Goal: Information Seeking & Learning: Learn about a topic

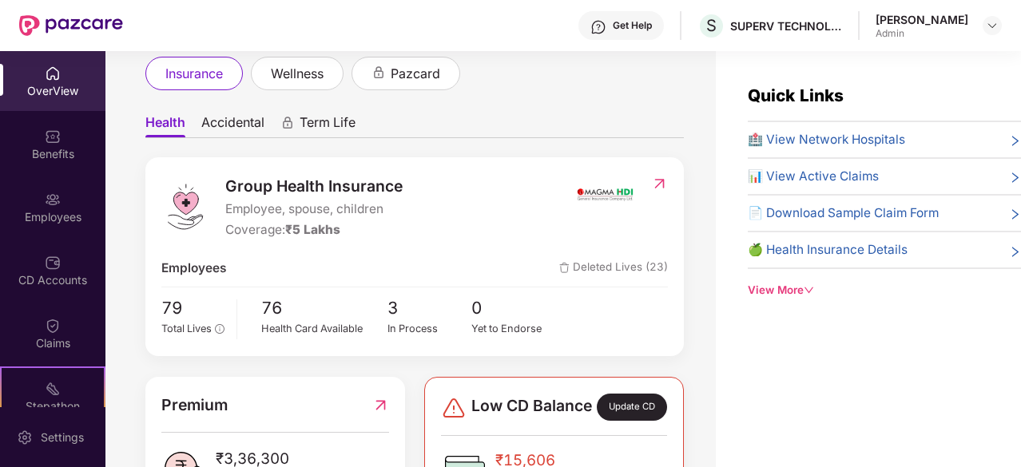
scroll to position [331, 0]
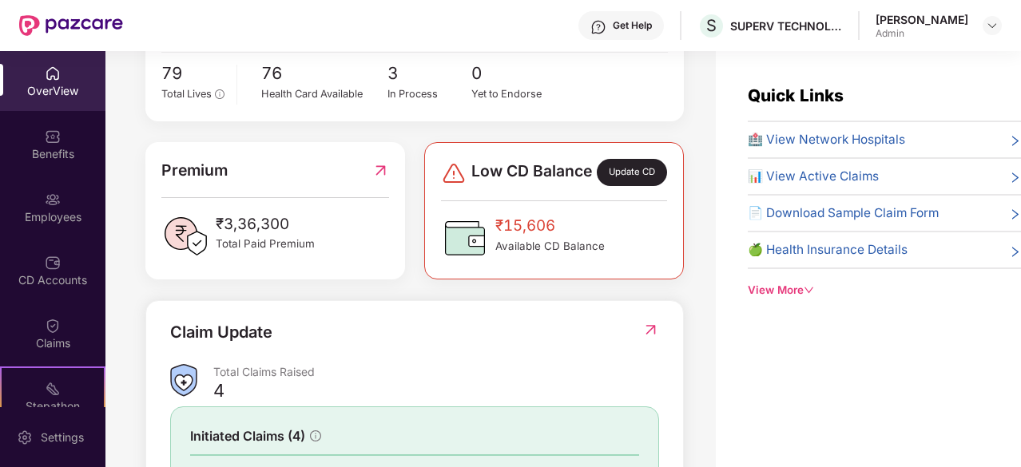
click at [507, 237] on span "₹15,606" at bounding box center [549, 226] width 109 height 24
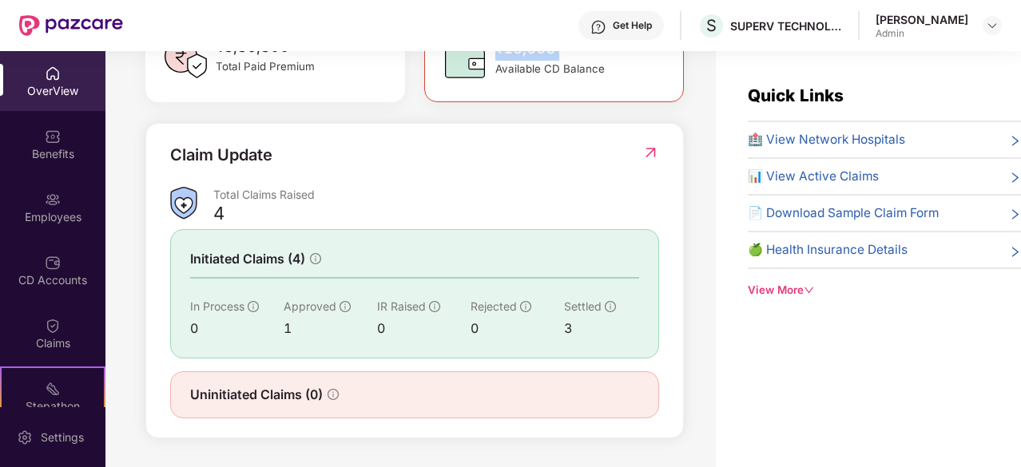
scroll to position [518, 0]
click at [318, 304] on span "Approved" at bounding box center [310, 307] width 53 height 14
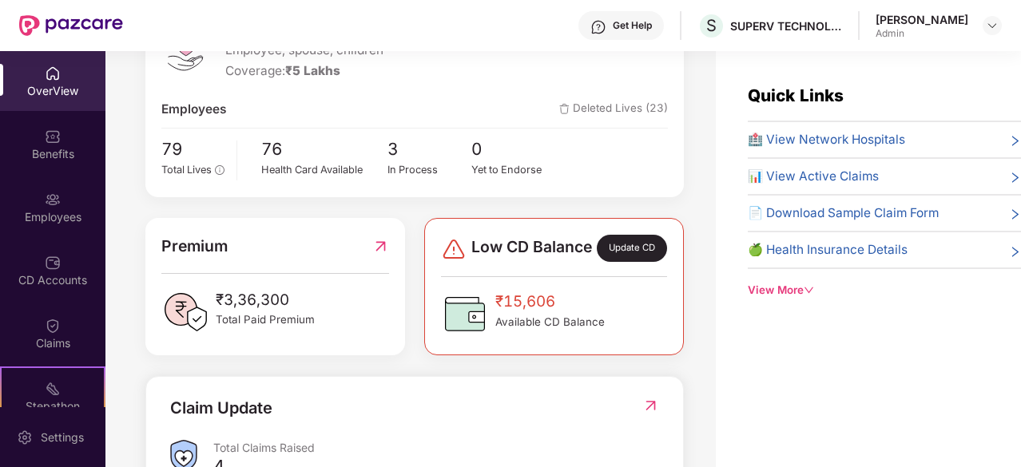
scroll to position [0, 0]
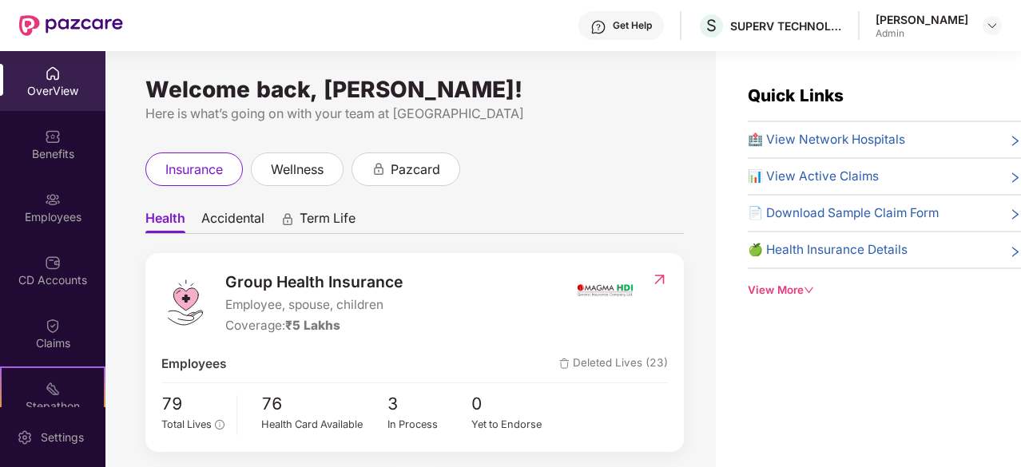
click at [224, 213] on span "Accidental" at bounding box center [232, 221] width 63 height 23
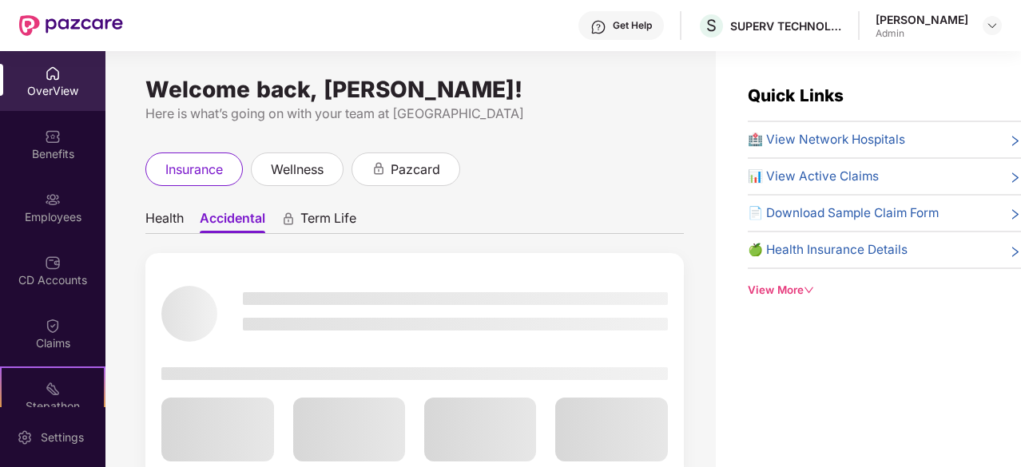
click at [296, 209] on ul "Health Accidental Term Life" at bounding box center [414, 218] width 539 height 32
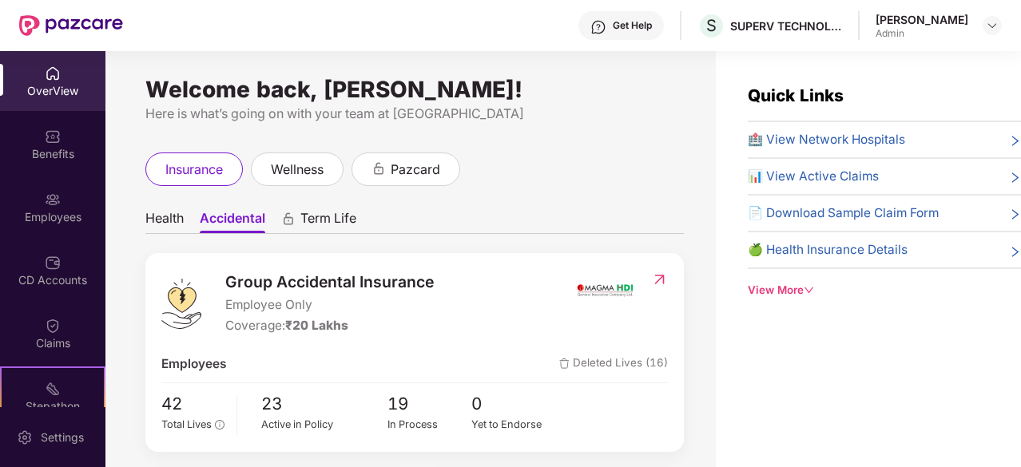
click at [299, 216] on div "Term Life" at bounding box center [318, 221] width 75 height 23
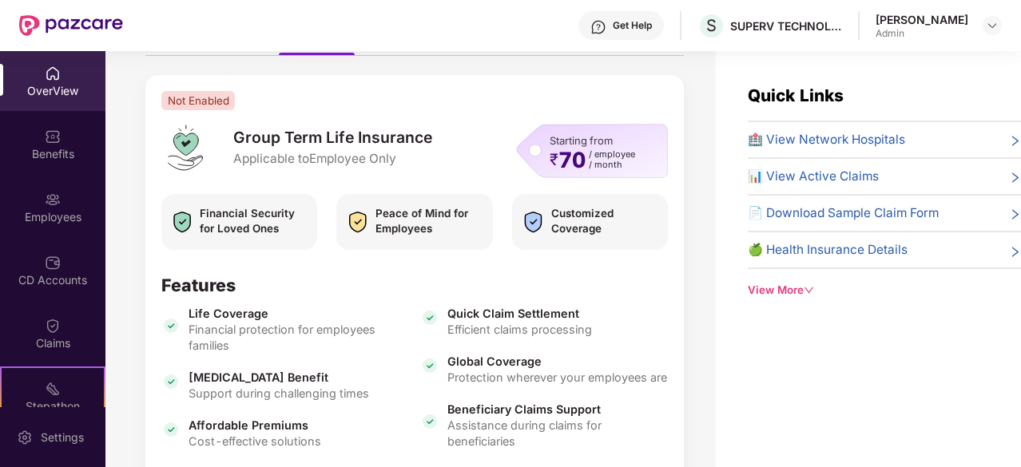
scroll to position [323, 0]
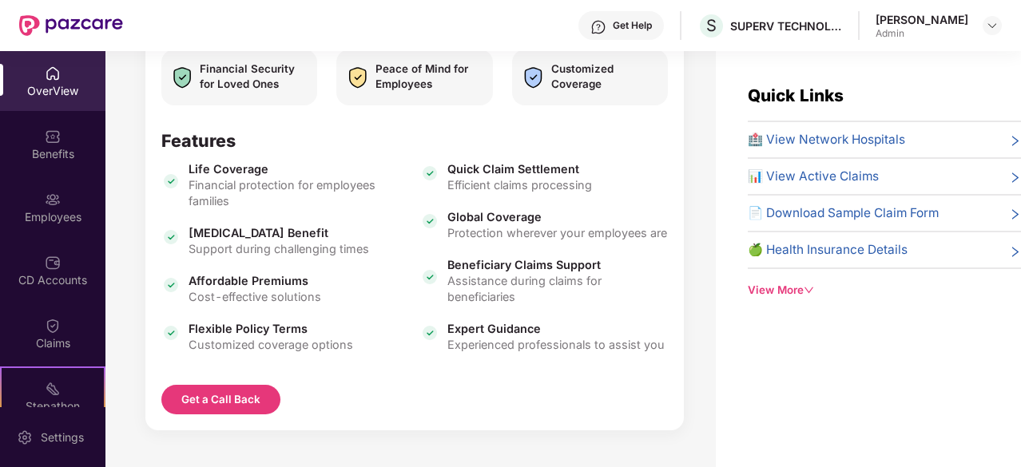
click at [299, 216] on div "Life Coverage Financial protection for employees families [MEDICAL_DATA] Benefi…" at bounding box center [414, 265] width 506 height 208
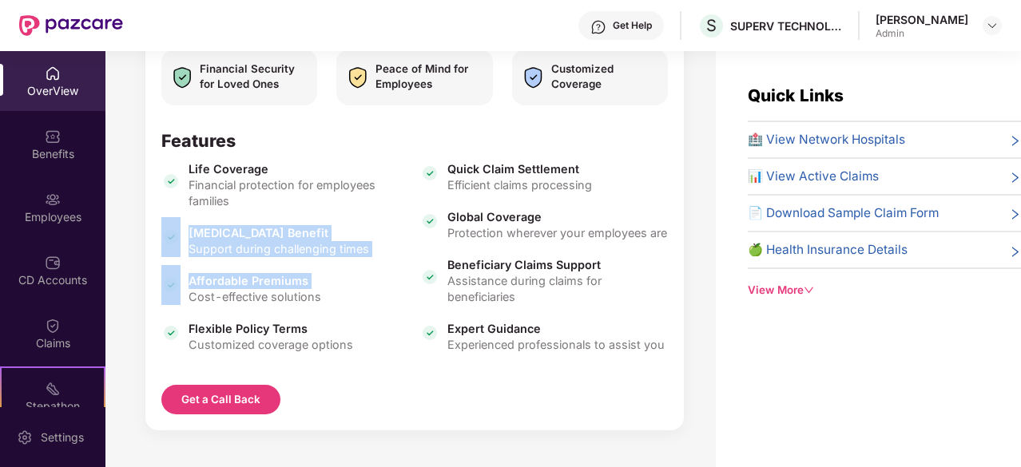
drag, startPoint x: 299, startPoint y: 216, endPoint x: 326, endPoint y: 324, distance: 111.2
click at [326, 324] on div "Life Coverage Financial protection for employees families [MEDICAL_DATA] Benefi…" at bounding box center [414, 265] width 506 height 208
click at [326, 324] on span "Flexible Policy Terms" at bounding box center [271, 329] width 165 height 16
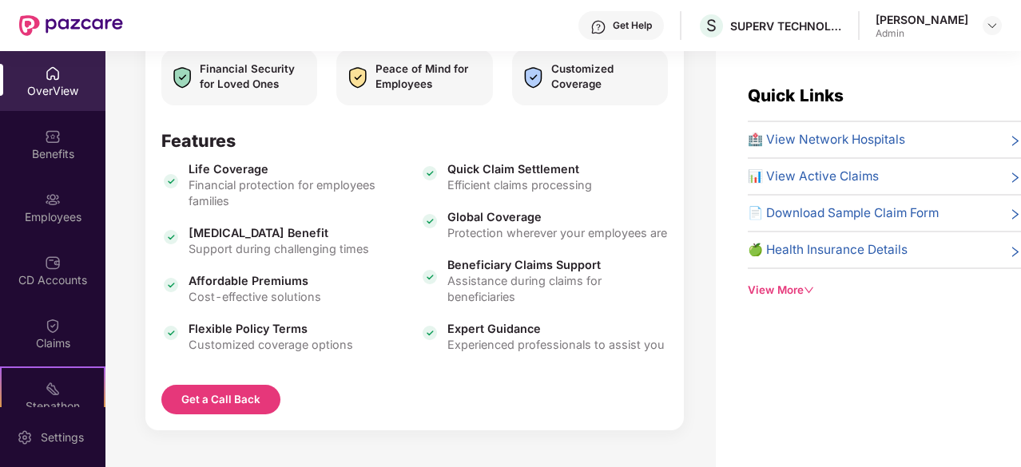
click at [326, 324] on span "Flexible Policy Terms" at bounding box center [271, 329] width 165 height 16
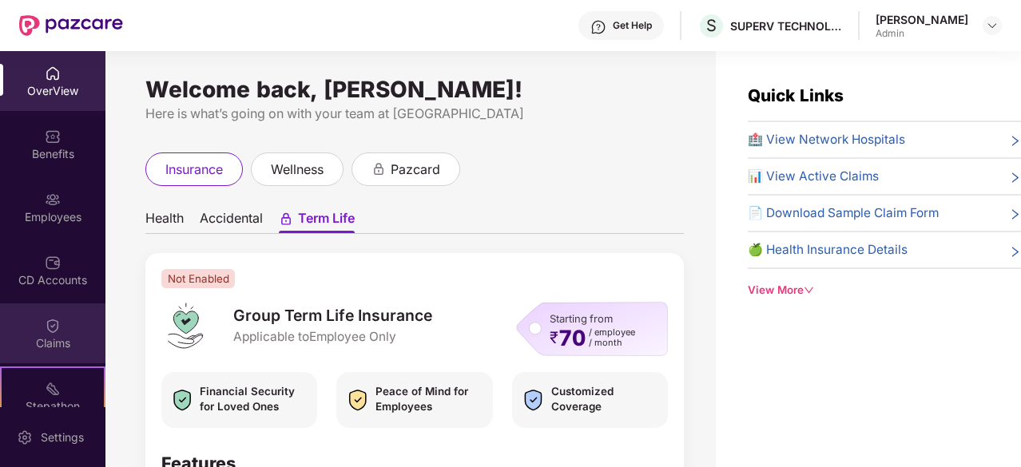
click at [45, 320] on img at bounding box center [53, 326] width 16 height 16
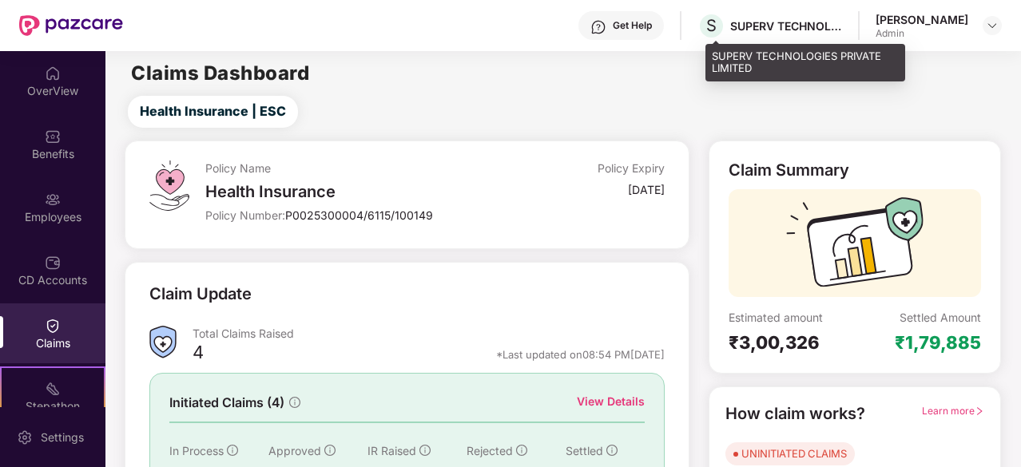
click at [813, 14] on div "S SUPERV TECHNOLOGIES PRIVATE LIMITED" at bounding box center [770, 26] width 145 height 28
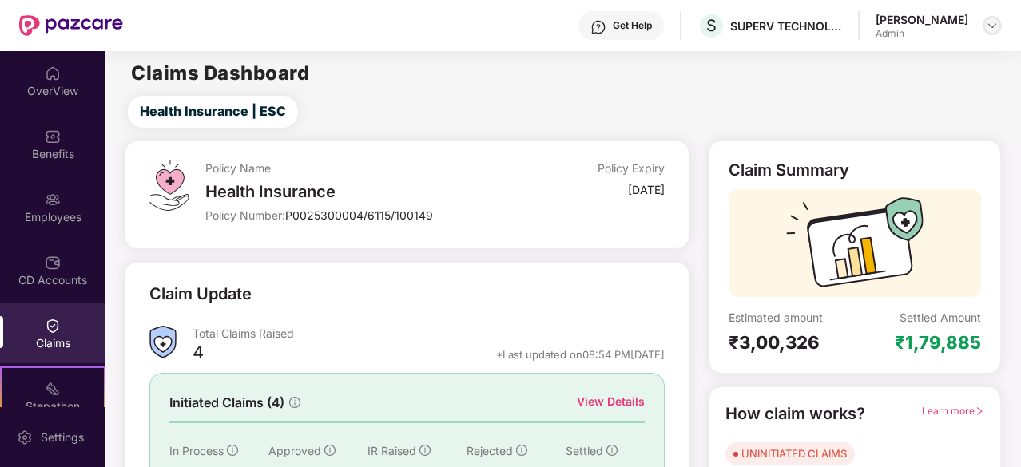
click at [992, 26] on img at bounding box center [992, 25] width 13 height 13
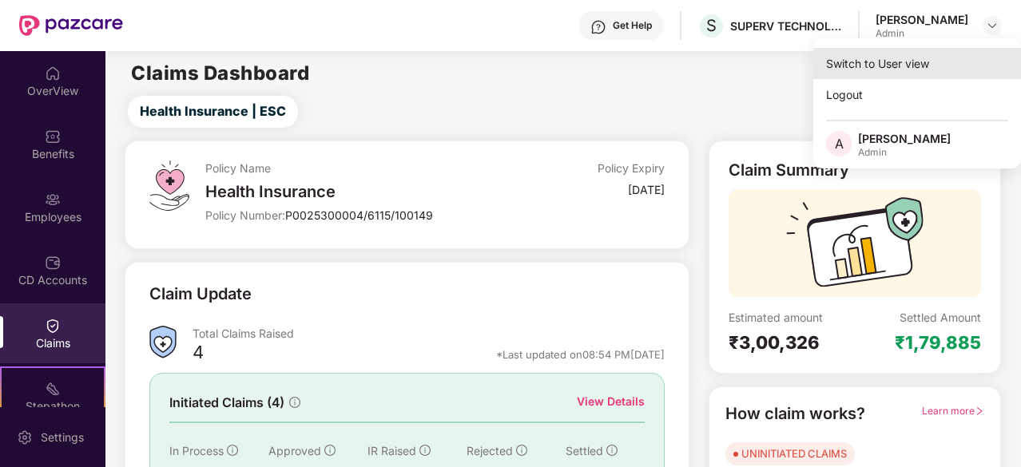
click at [929, 57] on div "Switch to User view" at bounding box center [917, 63] width 208 height 31
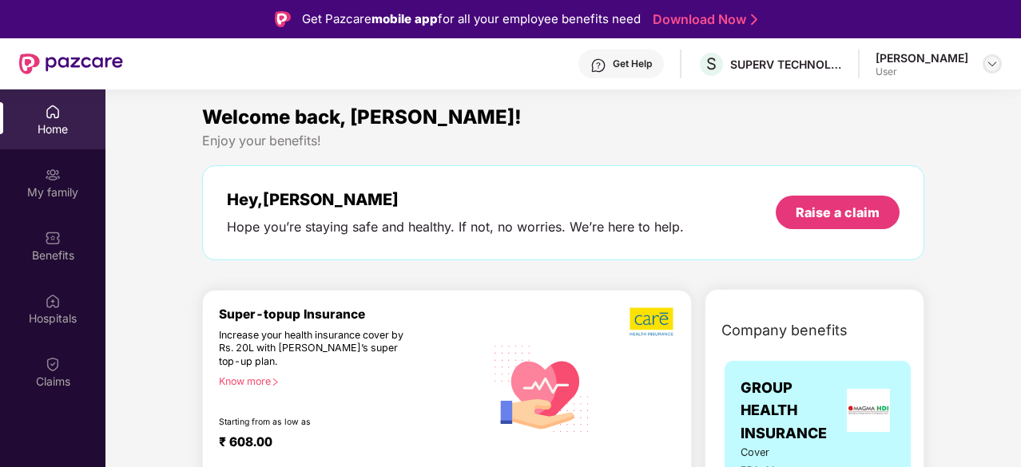
click at [986, 60] on img at bounding box center [992, 64] width 13 height 13
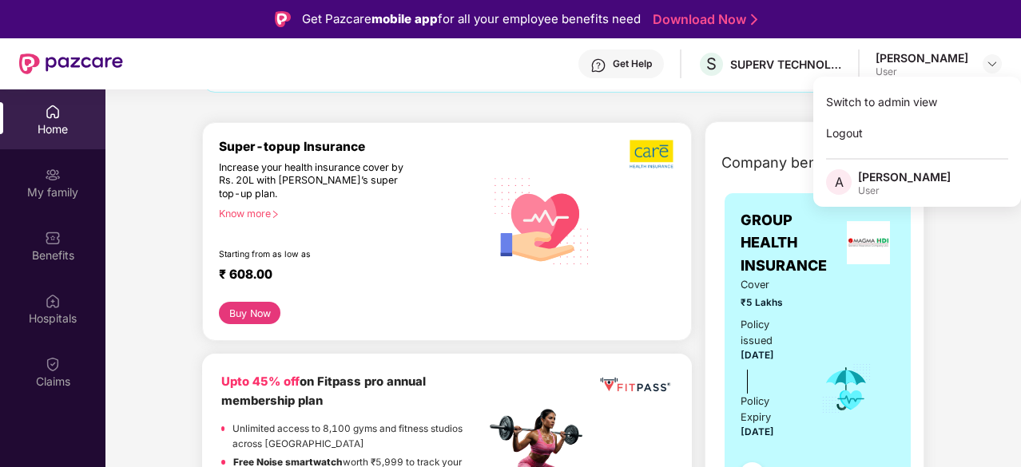
scroll to position [168, 0]
click at [419, 175] on div "Super-topup Insurance Increase your health insurance cover by Rs. 20L with [PER…" at bounding box center [352, 221] width 266 height 164
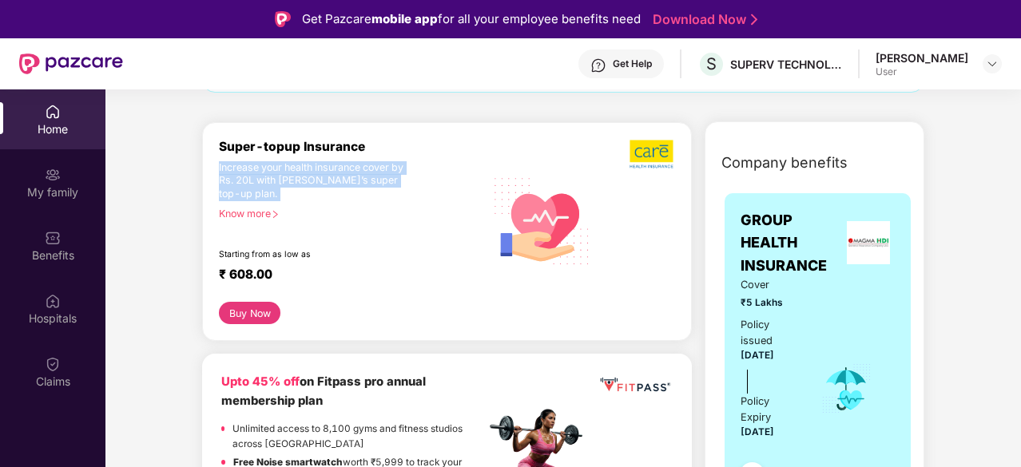
click at [419, 175] on div "Super-topup Insurance Increase your health insurance cover by Rs. 20L with [PER…" at bounding box center [352, 221] width 266 height 164
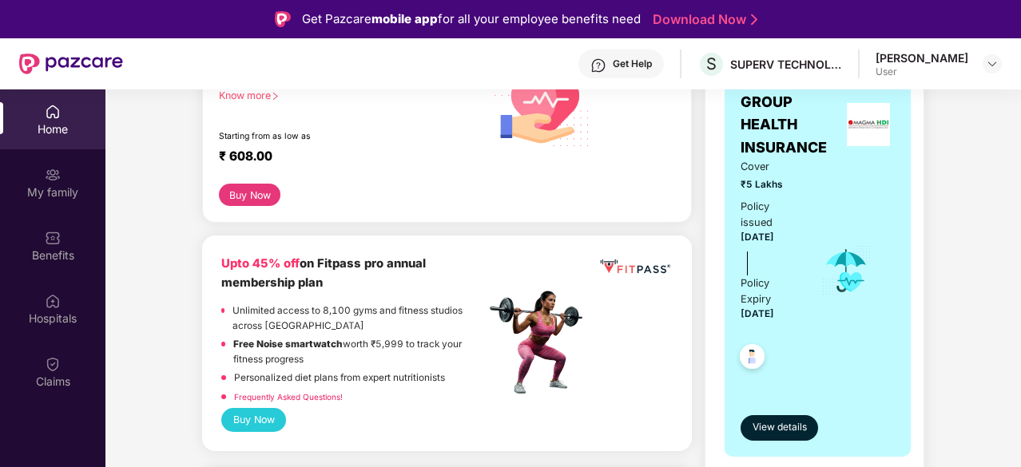
scroll to position [288, 0]
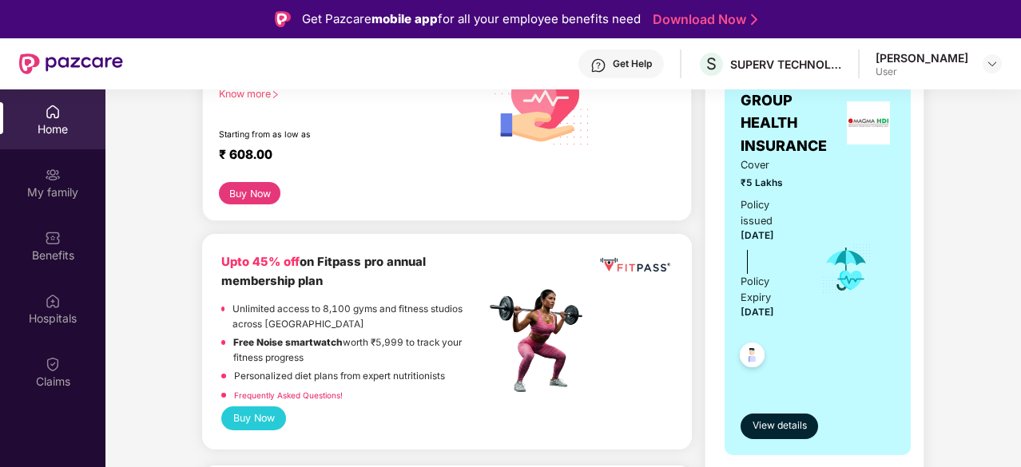
click at [70, 109] on div "Home" at bounding box center [52, 119] width 105 height 60
